Goal: Information Seeking & Learning: Learn about a topic

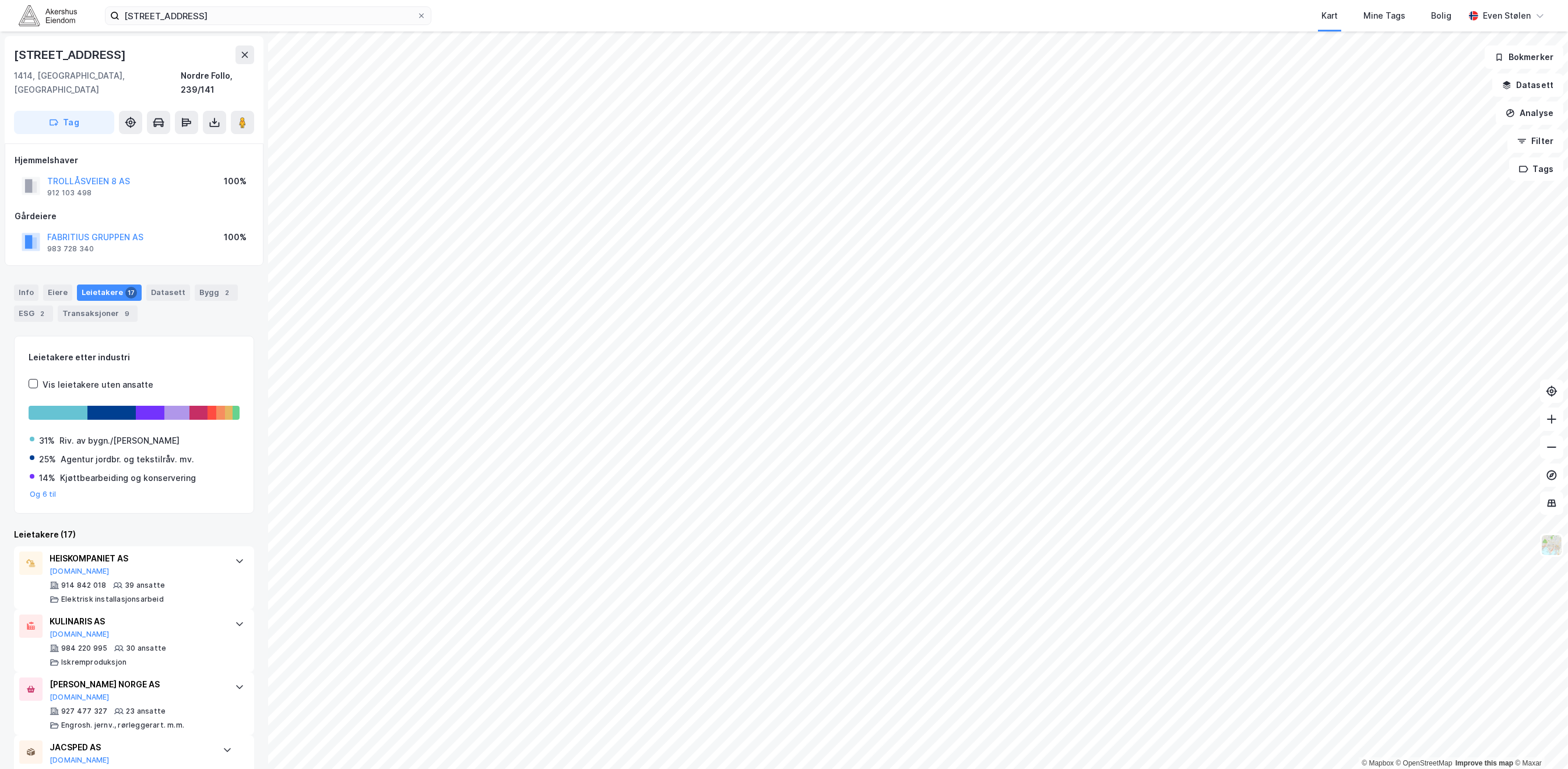
scroll to position [544, 0]
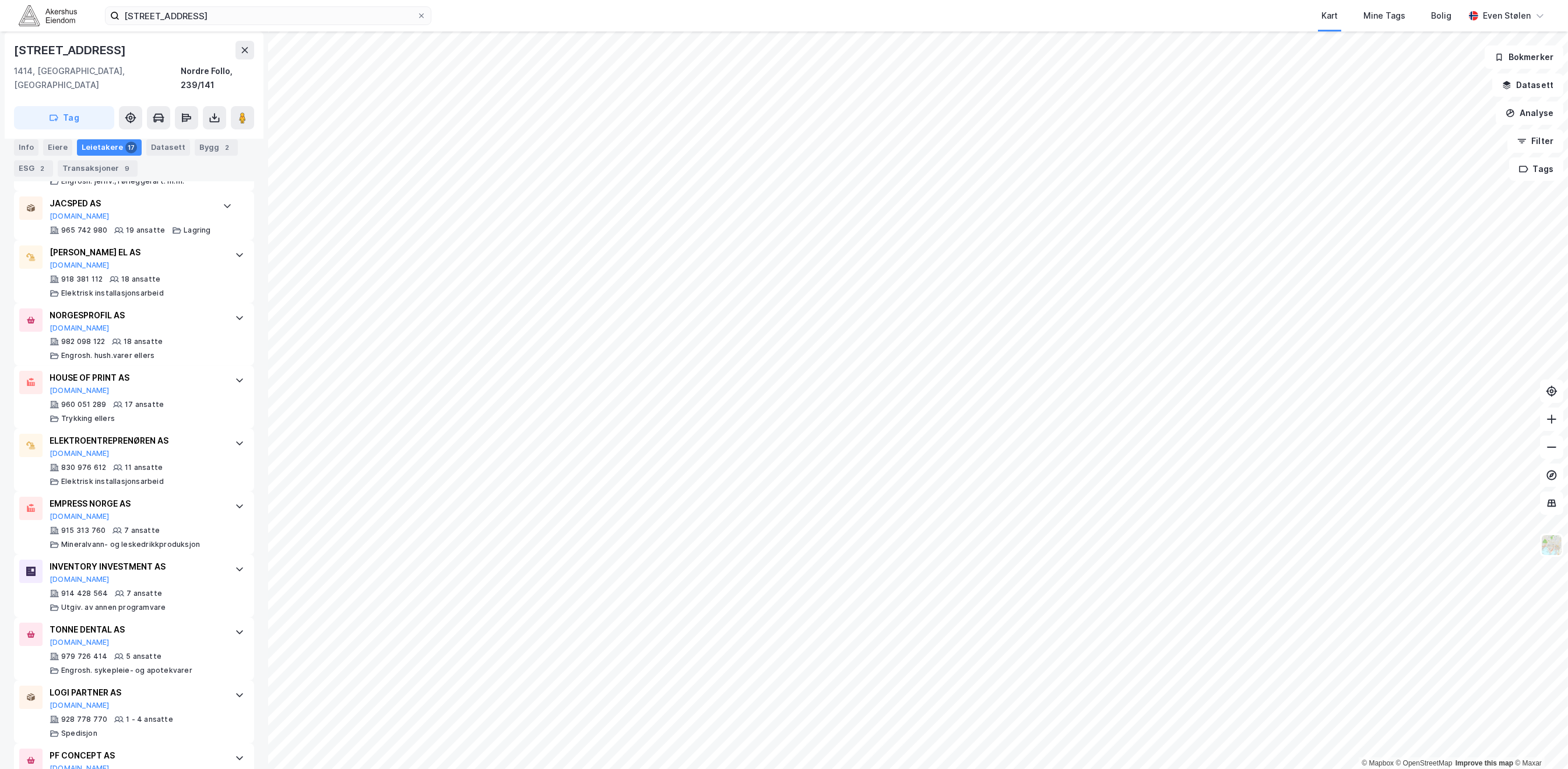
click at [69, 19] on img at bounding box center [47, 15] width 58 height 21
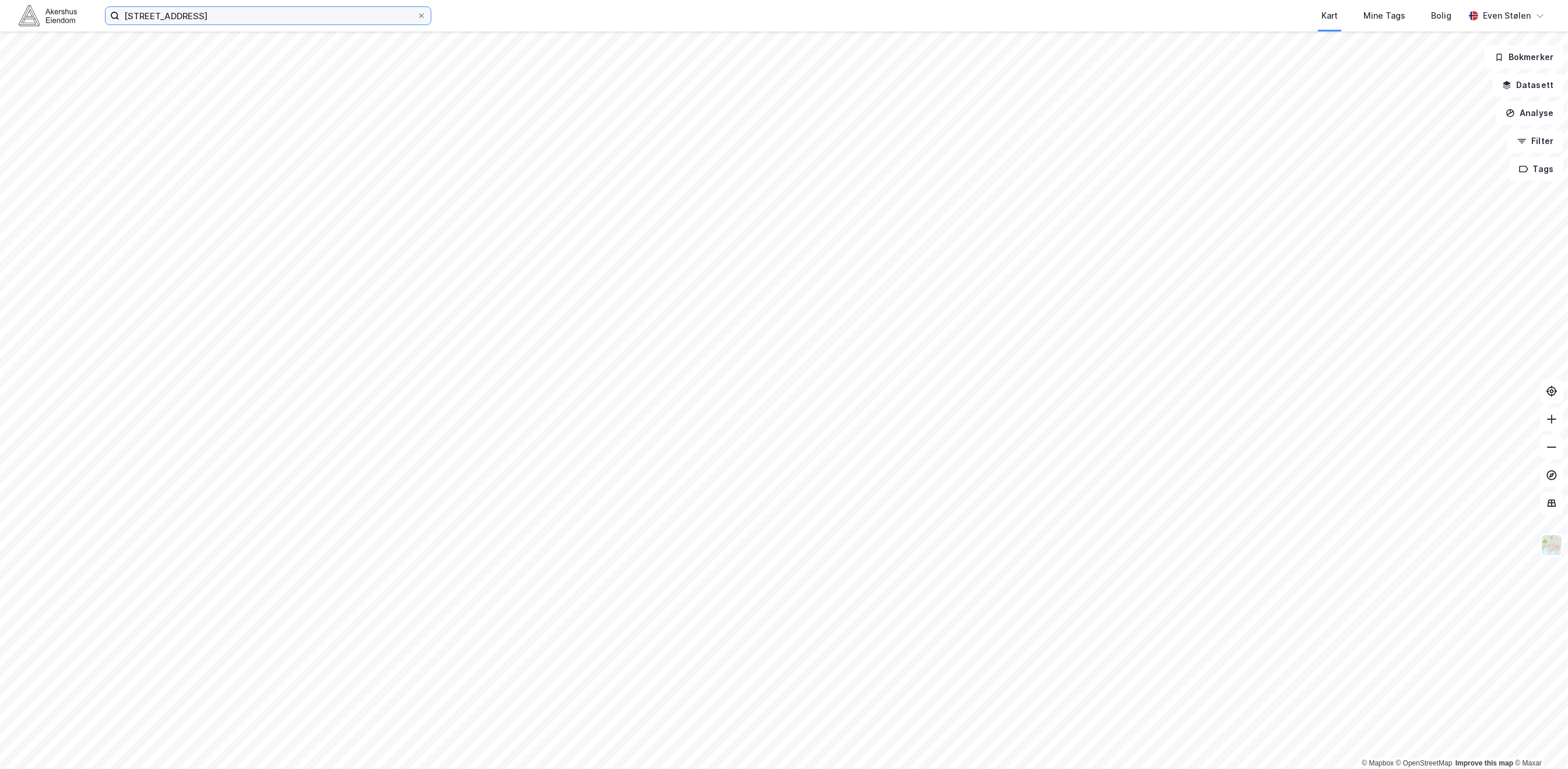
click at [247, 10] on input "[STREET_ADDRESS]" at bounding box center [268, 15] width 297 height 17
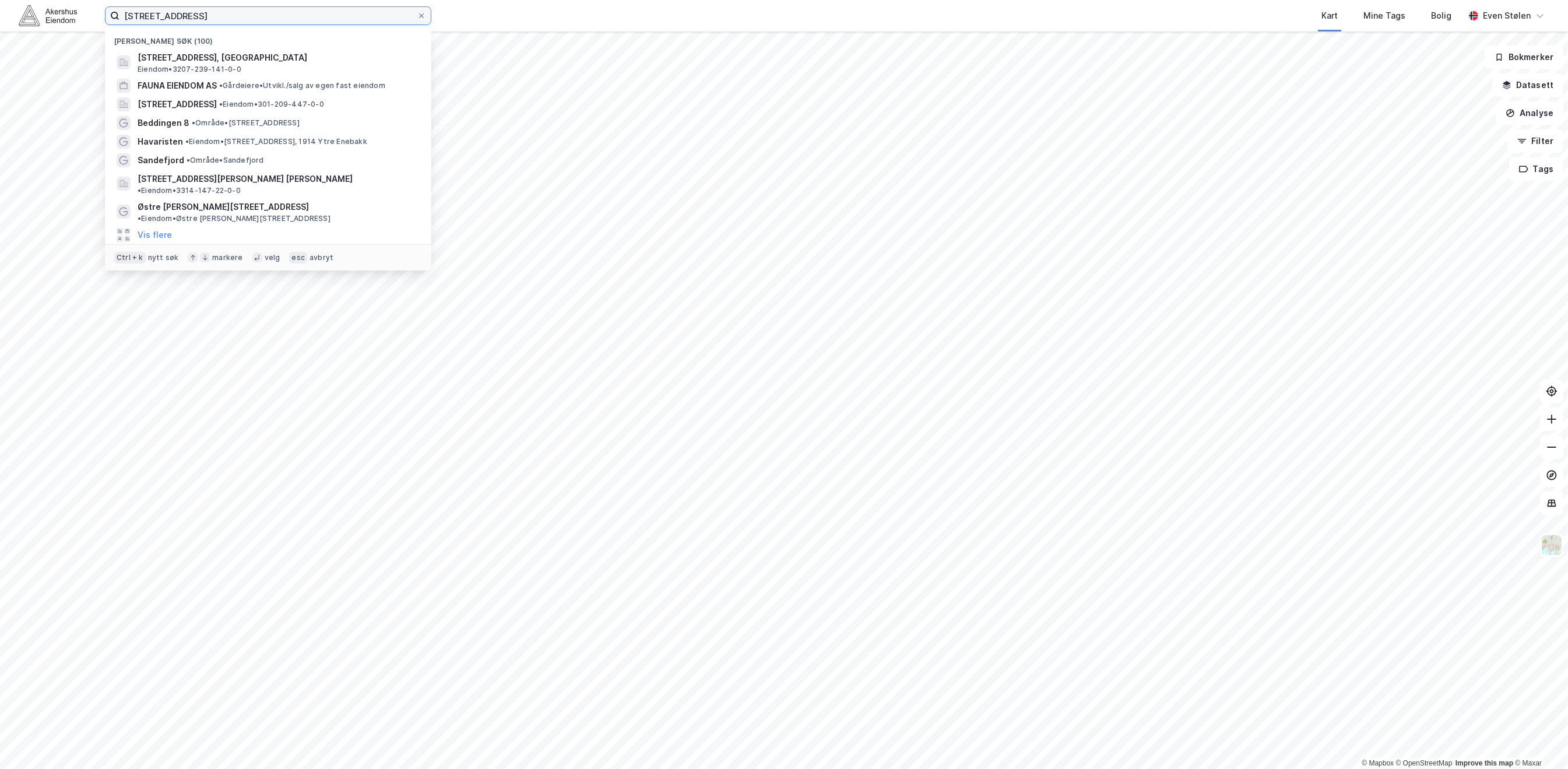
click at [247, 10] on input "[STREET_ADDRESS]" at bounding box center [268, 15] width 297 height 17
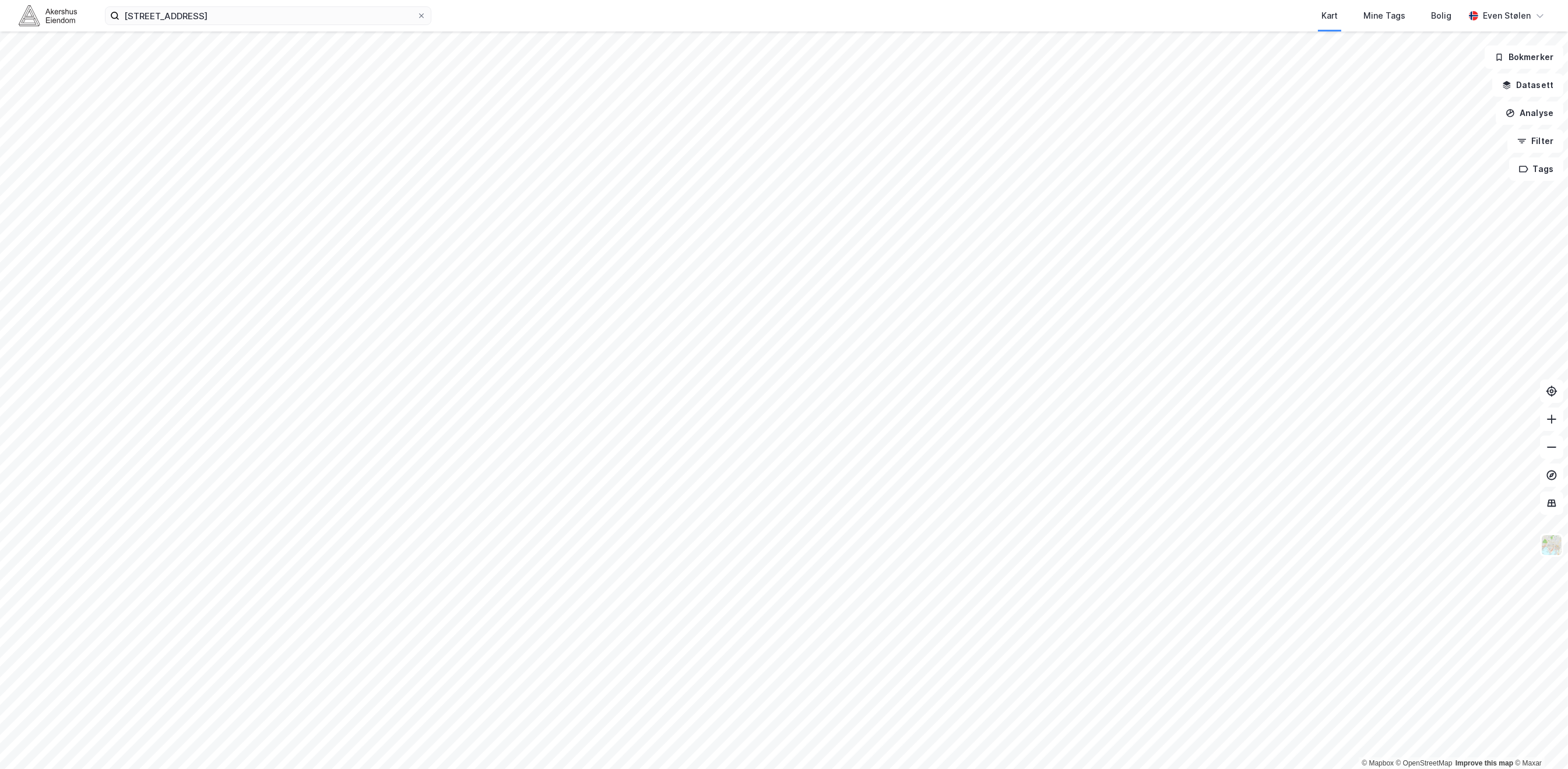
click at [761, 769] on html "[STREET_ADDRESS] Kart Mine Tags [PERSON_NAME] Even Stølen © Mapbox © OpenStreet…" at bounding box center [784, 384] width 1568 height 769
click at [1141, 355] on button "Lukk" at bounding box center [1146, 354] width 31 height 19
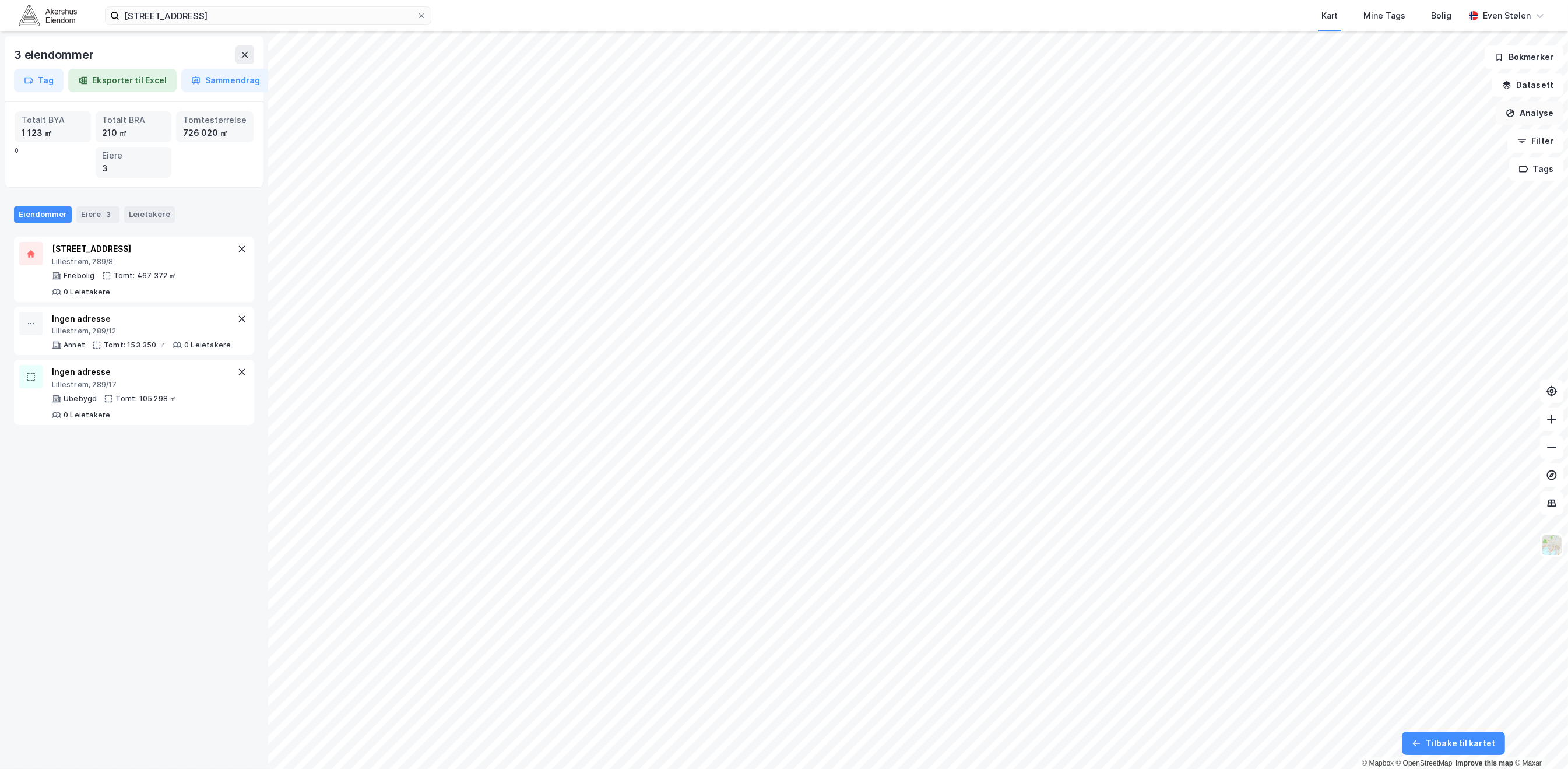
click at [1524, 110] on button "Analyse" at bounding box center [1529, 113] width 67 height 23
click at [1413, 137] on div "Tegn område" at bounding box center [1428, 137] width 101 height 10
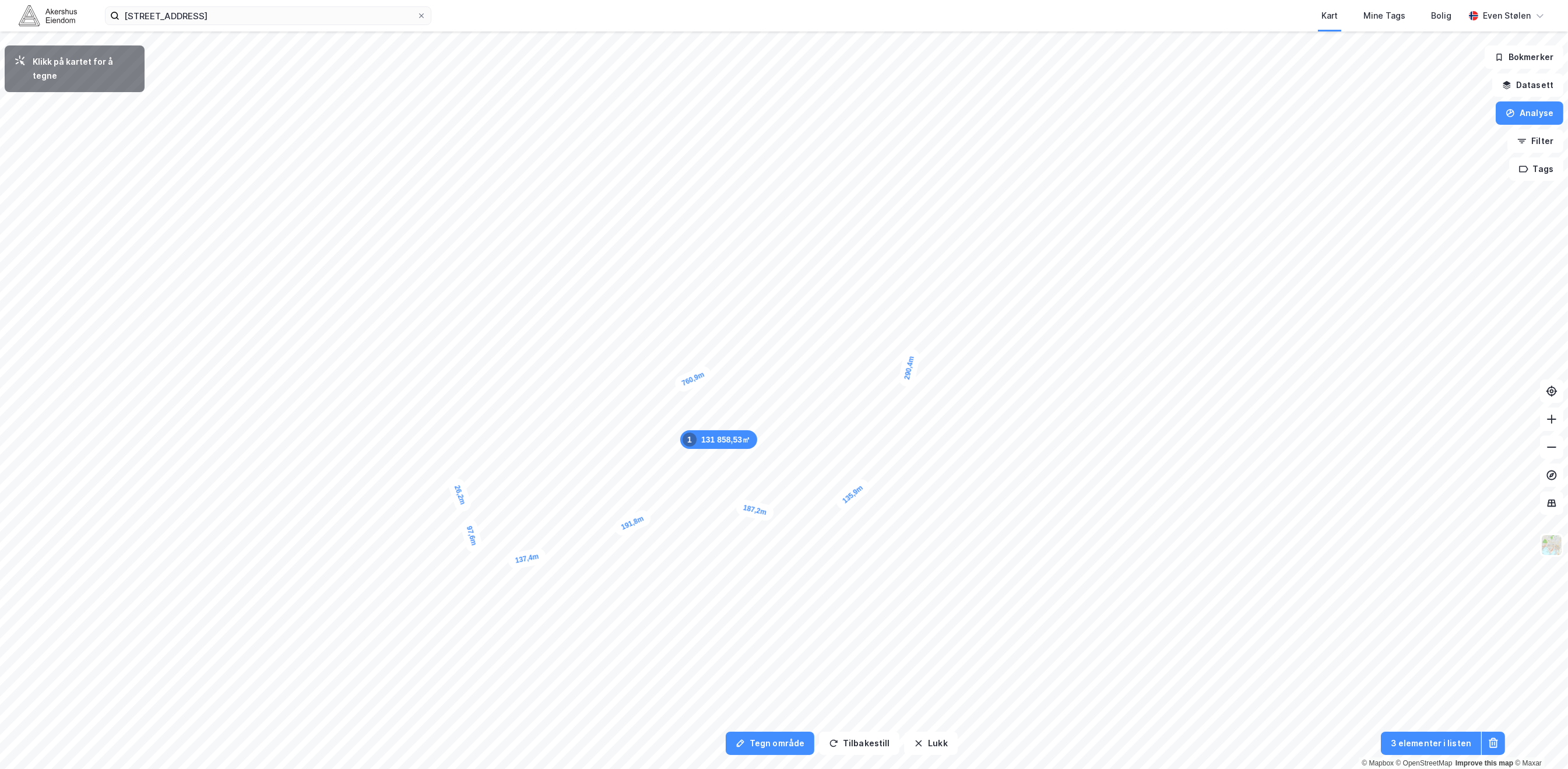
click at [457, 486] on div "26,2m" at bounding box center [459, 495] width 26 height 37
click at [469, 458] on div "43,3m" at bounding box center [463, 472] width 28 height 37
click at [476, 437] on div "33m" at bounding box center [473, 447] width 26 height 32
click at [486, 355] on div "40,1m" at bounding box center [479, 367] width 31 height 37
click at [486, 329] on div "37,6m" at bounding box center [485, 342] width 16 height 34
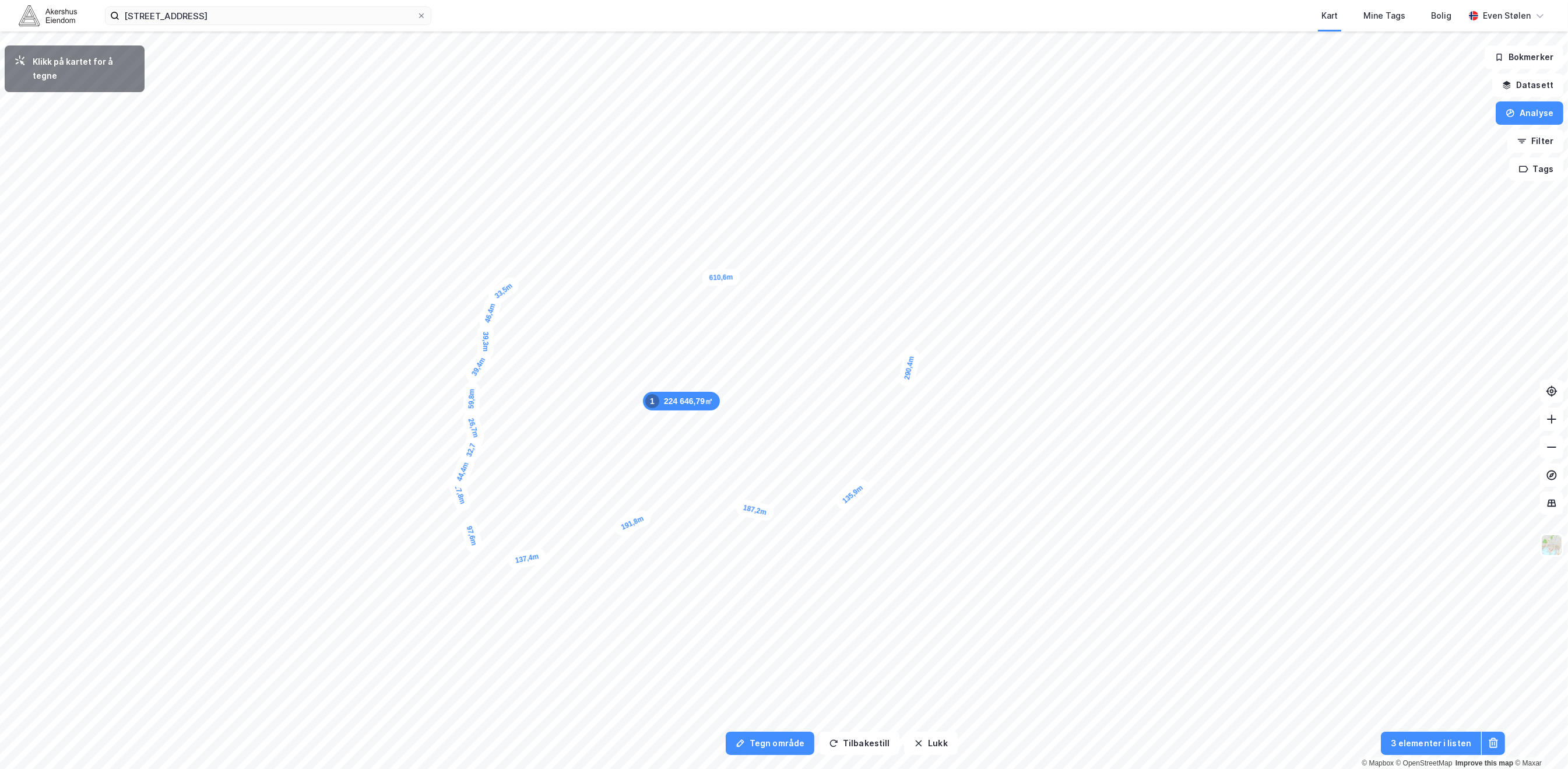
click at [514, 283] on div "33,5m" at bounding box center [503, 291] width 37 height 34
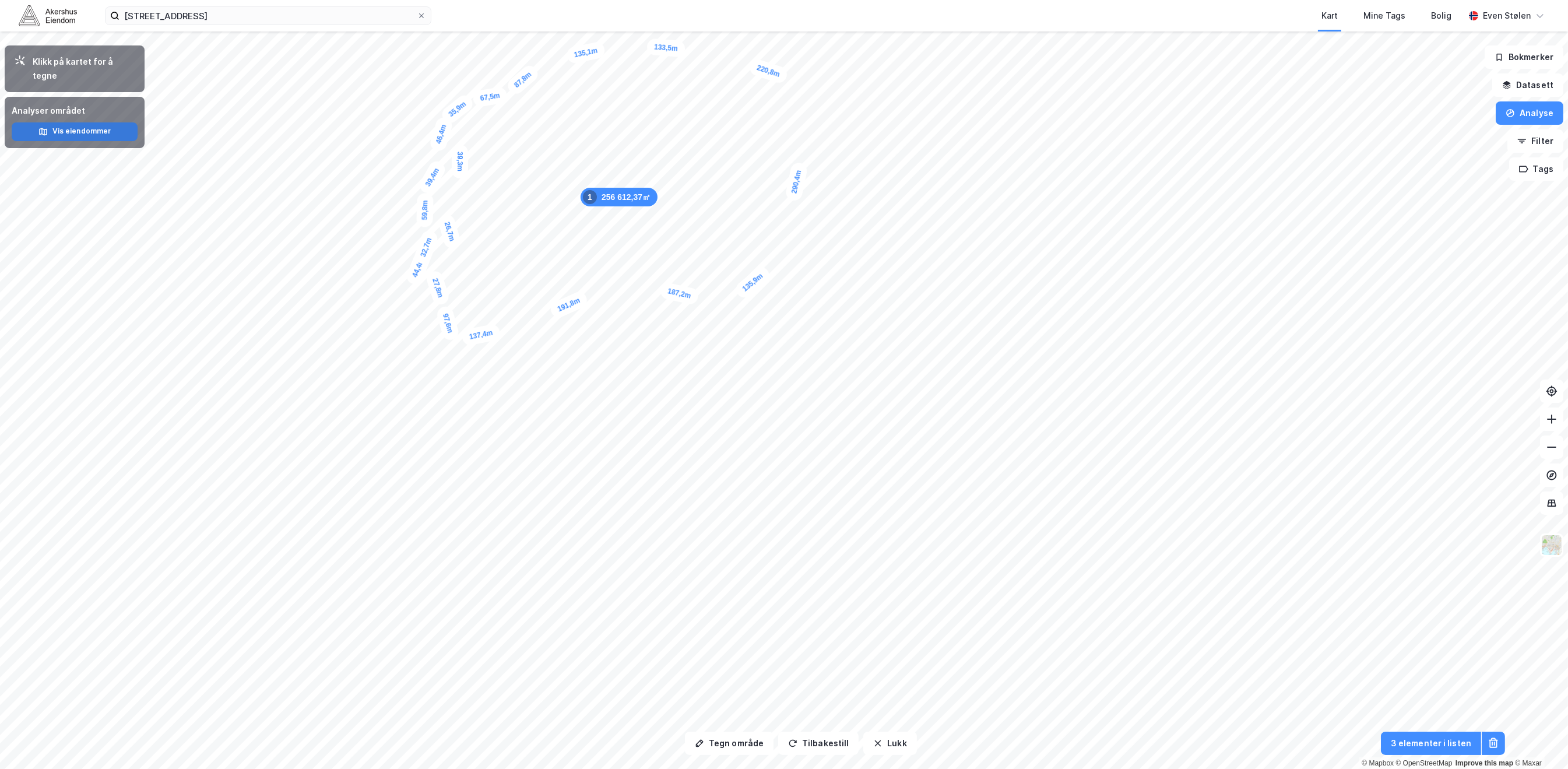
click at [94, 123] on button "Vis eiendommer" at bounding box center [74, 132] width 126 height 19
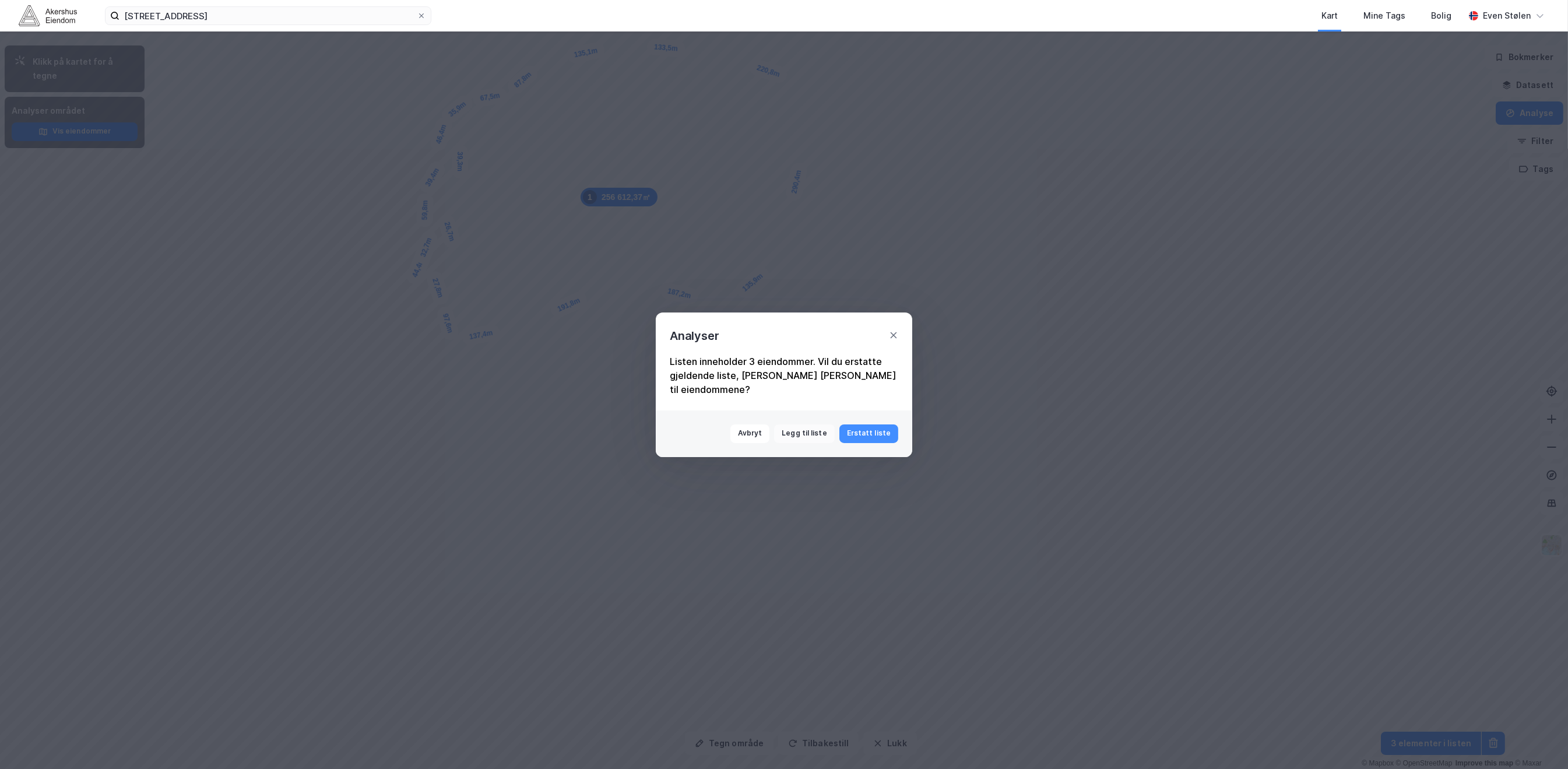
click at [804, 425] on button "Legg til liste" at bounding box center [805, 433] width 60 height 19
